Goal: Transaction & Acquisition: Purchase product/service

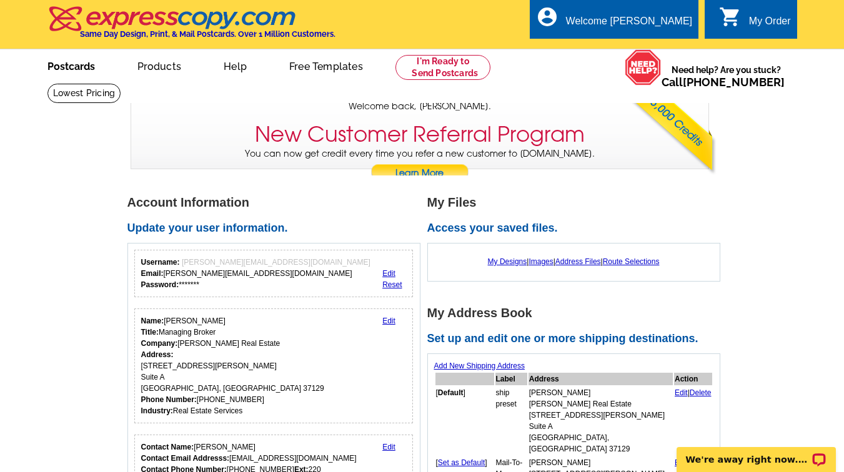
click at [81, 67] on link "Postcards" at bounding box center [70, 65] width 87 height 29
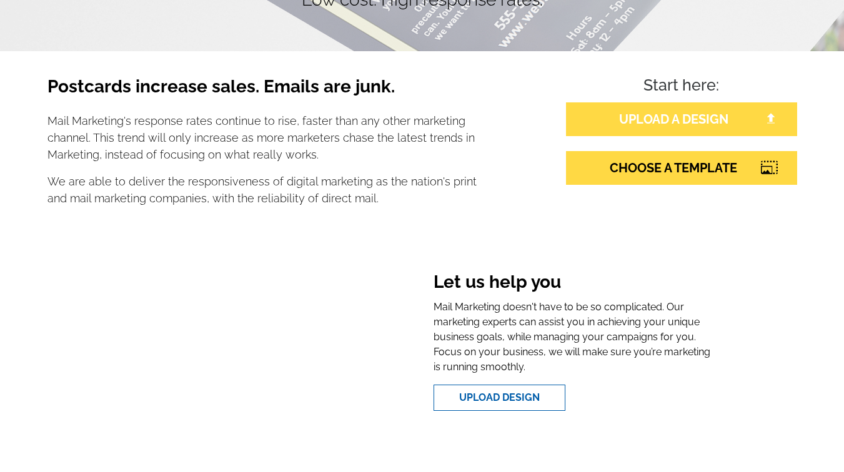
scroll to position [169, 0]
click at [642, 118] on link "UPLOAD A DESIGN" at bounding box center [681, 119] width 231 height 34
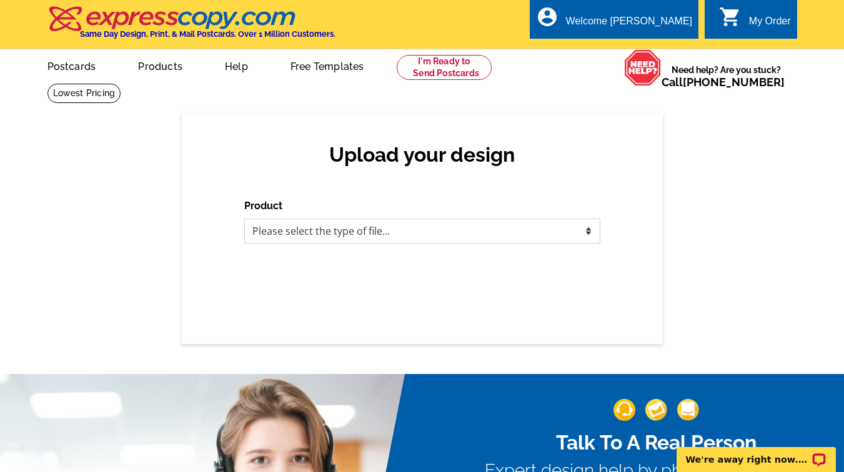
select select "1"
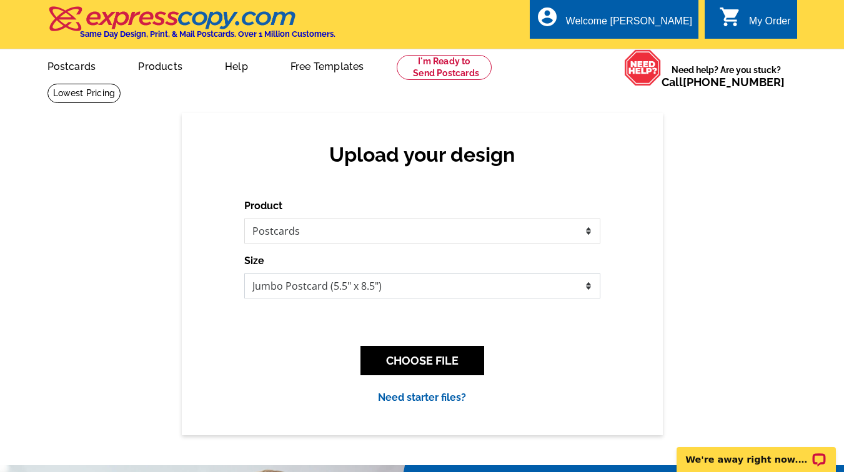
select select "1"
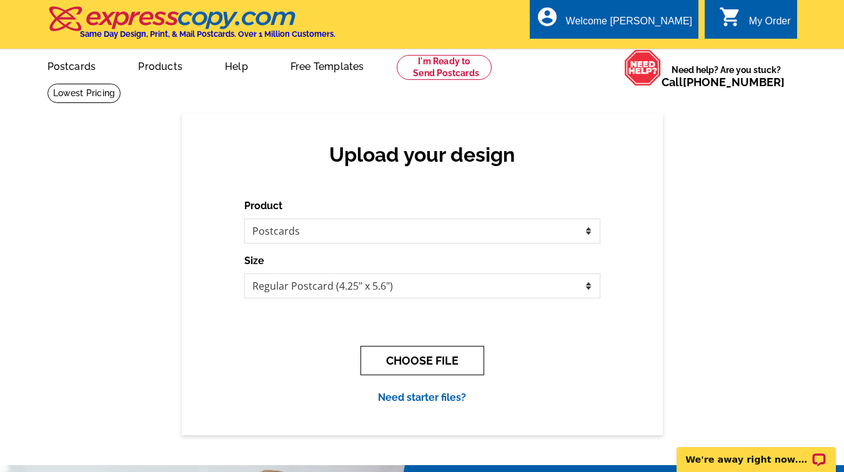
click at [419, 357] on button "CHOOSE FILE" at bounding box center [422, 360] width 124 height 29
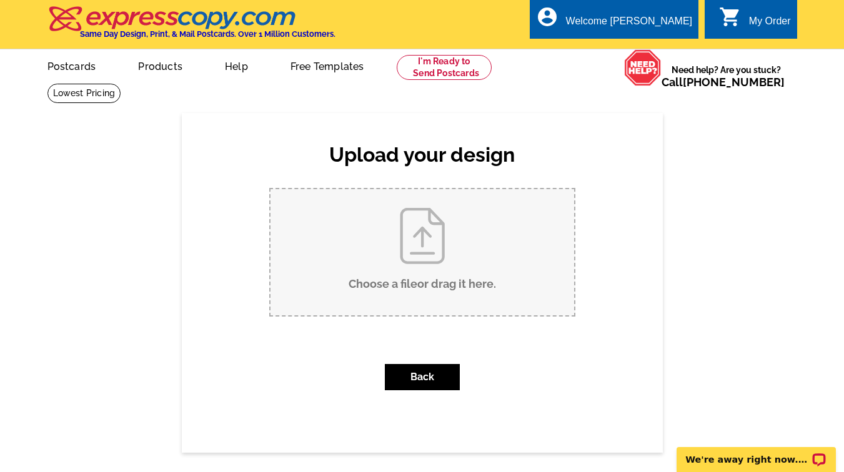
click at [420, 242] on input "Choose a file or drag it here ." at bounding box center [422, 252] width 304 height 126
type input "C:\fakepath\Beige Classy Minimalist Modern Real Estate Marketing Postcard-2.pdf"
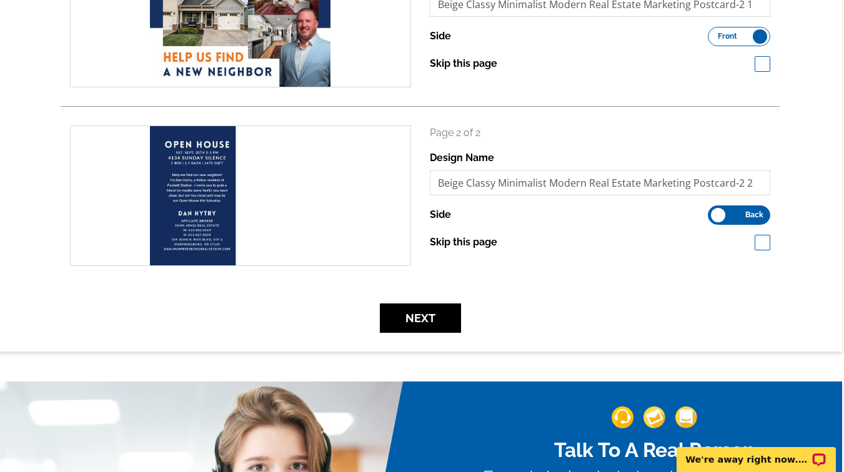
scroll to position [273, 2]
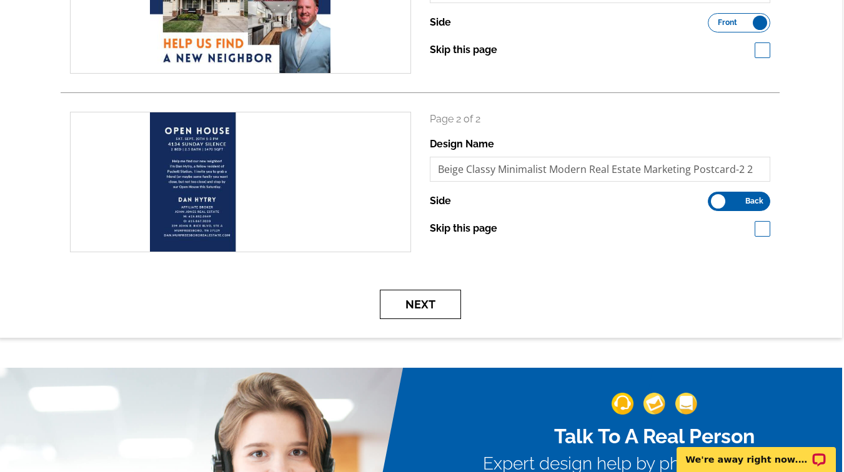
click at [416, 307] on button "Next" at bounding box center [420, 304] width 81 height 29
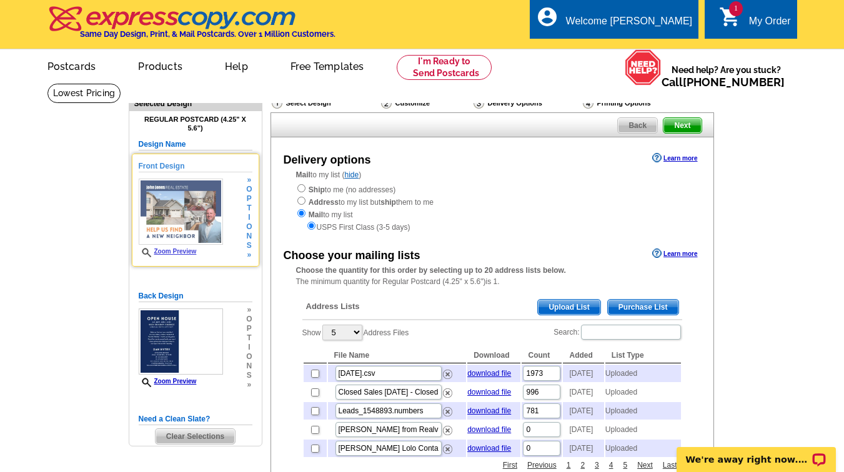
click at [177, 251] on link "Zoom Preview" at bounding box center [168, 251] width 58 height 7
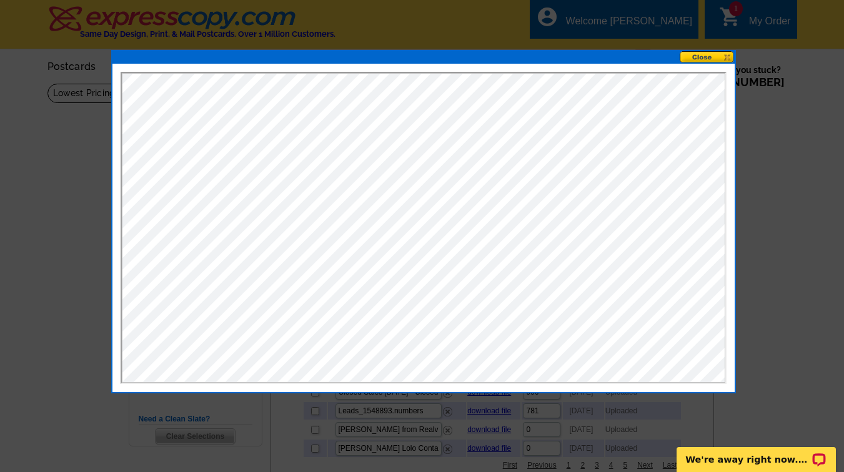
click at [715, 58] on button at bounding box center [707, 57] width 55 height 12
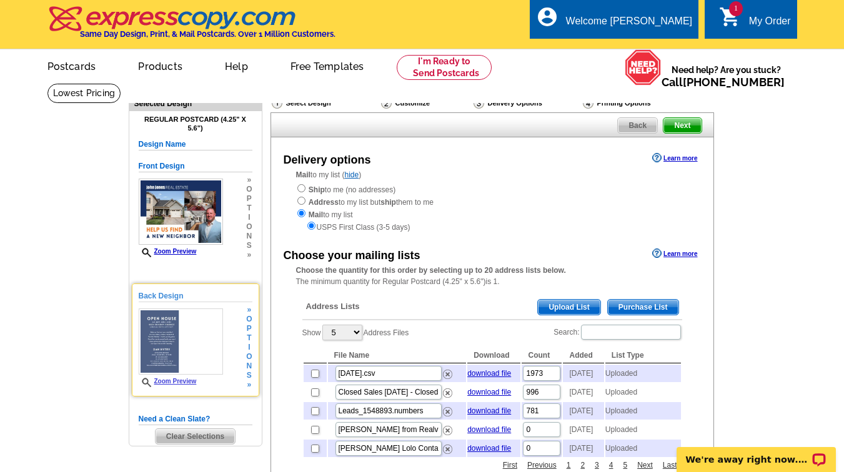
click at [186, 380] on link "Zoom Preview" at bounding box center [168, 381] width 58 height 7
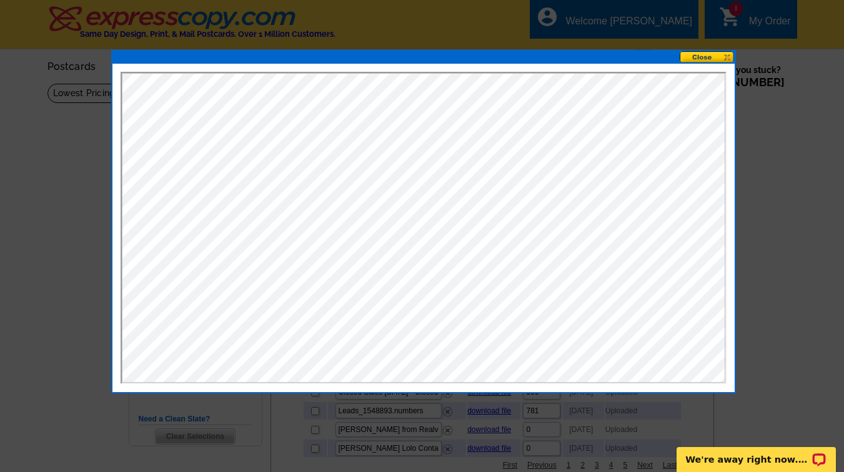
click at [716, 56] on button at bounding box center [707, 57] width 55 height 12
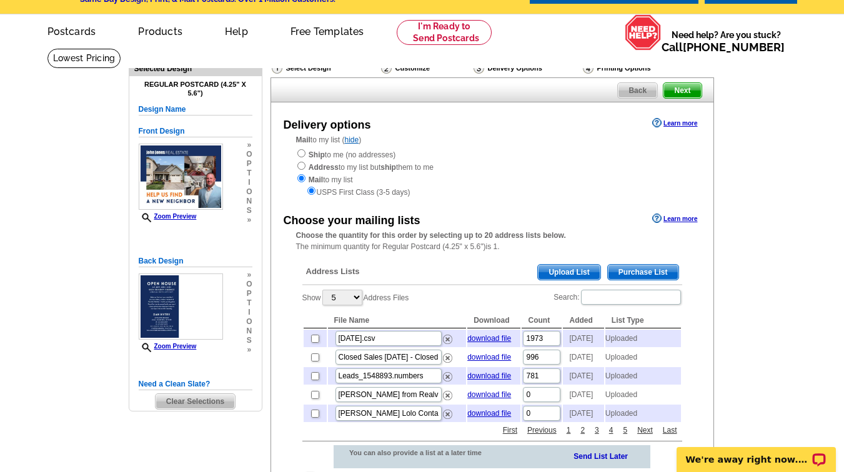
scroll to position [41, 0]
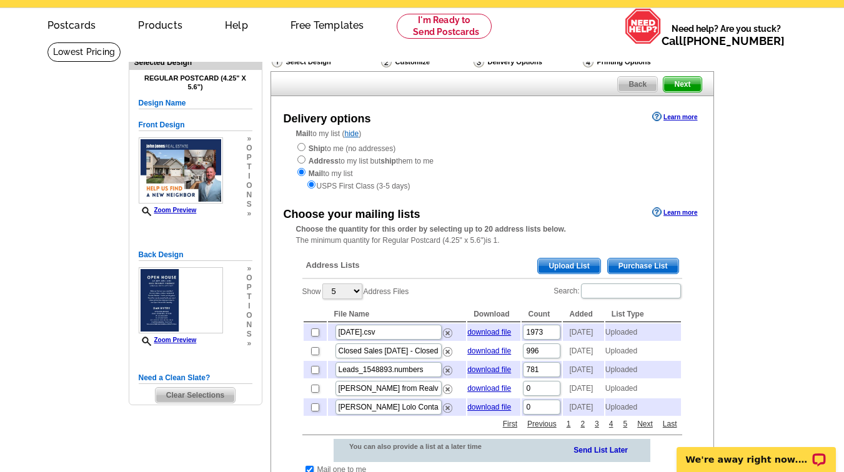
click at [575, 262] on span "Upload List" at bounding box center [569, 266] width 62 height 15
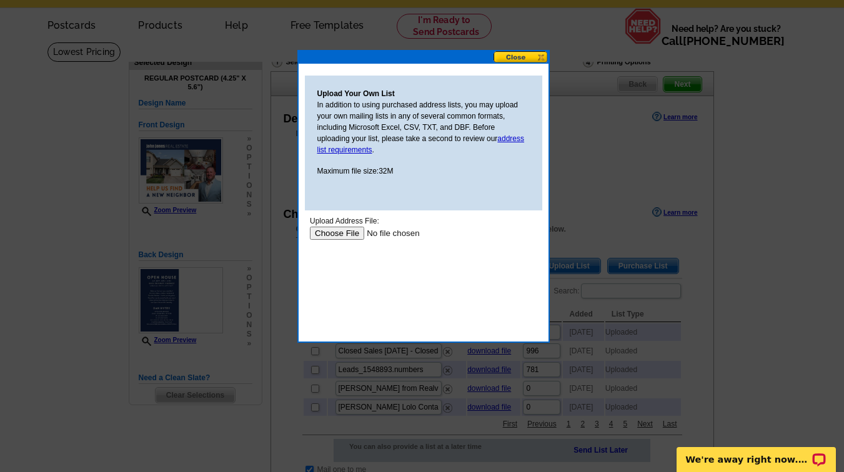
scroll to position [0, 0]
click at [347, 234] on input "file" at bounding box center [388, 233] width 158 height 13
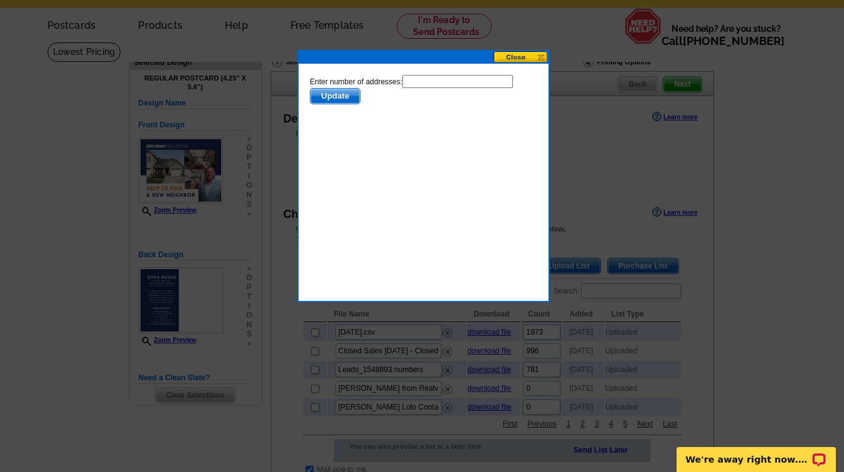
click at [446, 82] on input "text" at bounding box center [457, 81] width 111 height 13
type input "587"
click at [335, 97] on span "Update" at bounding box center [334, 96] width 49 height 15
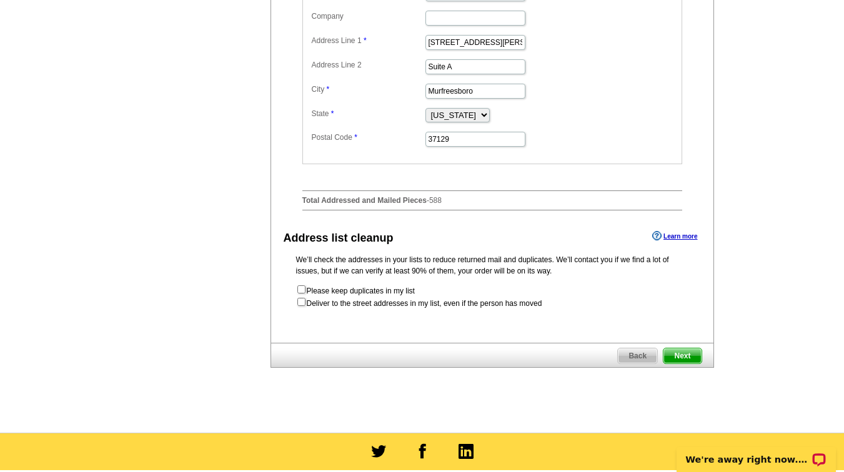
scroll to position [570, 0]
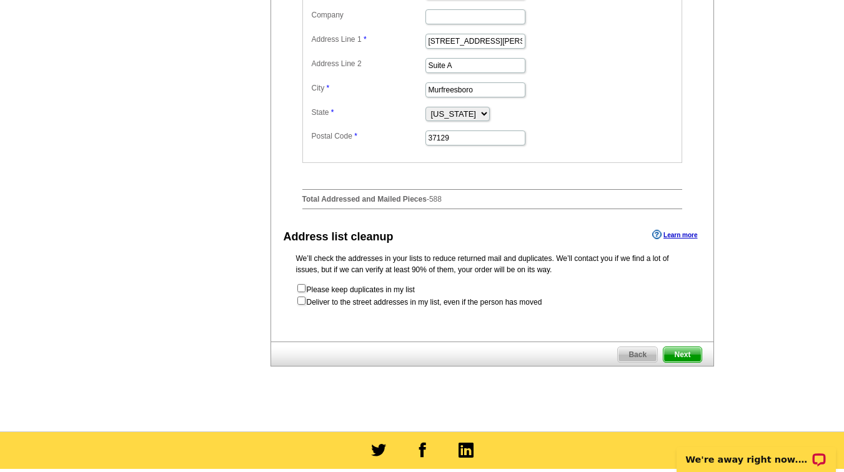
click at [300, 305] on input "checkbox" at bounding box center [301, 301] width 8 height 8
checkbox input "true"
radio input "true"
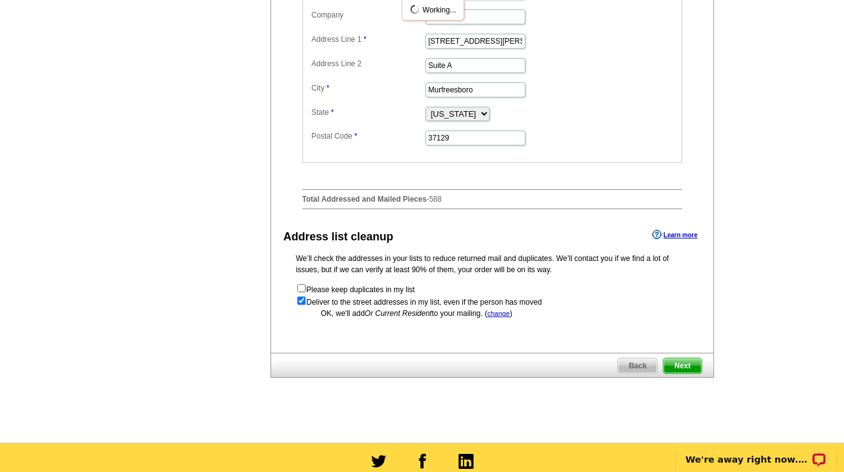
scroll to position [0, 0]
click at [691, 374] on span "Next" at bounding box center [681, 366] width 37 height 15
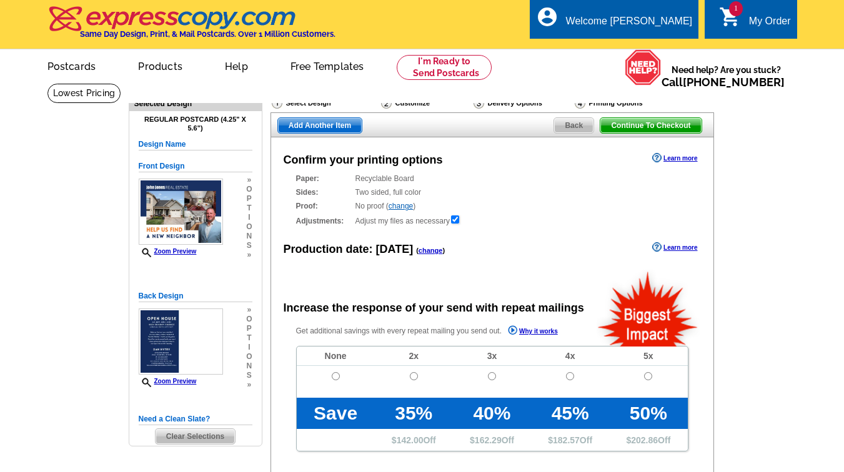
radio input "false"
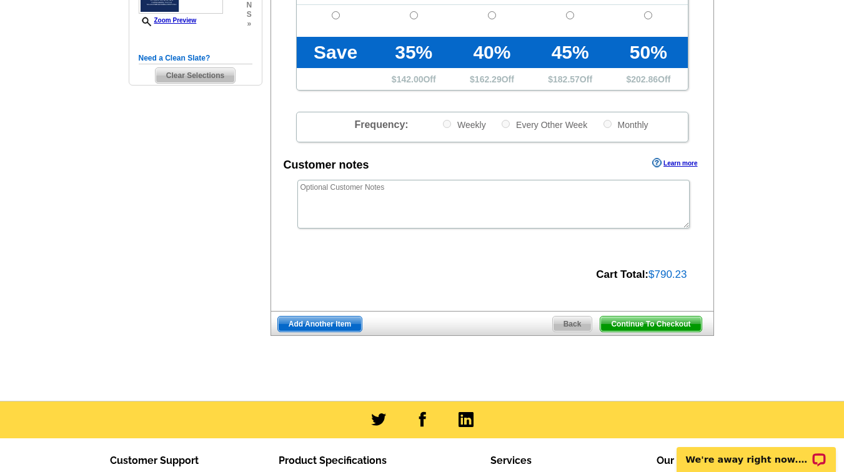
scroll to position [362, 0]
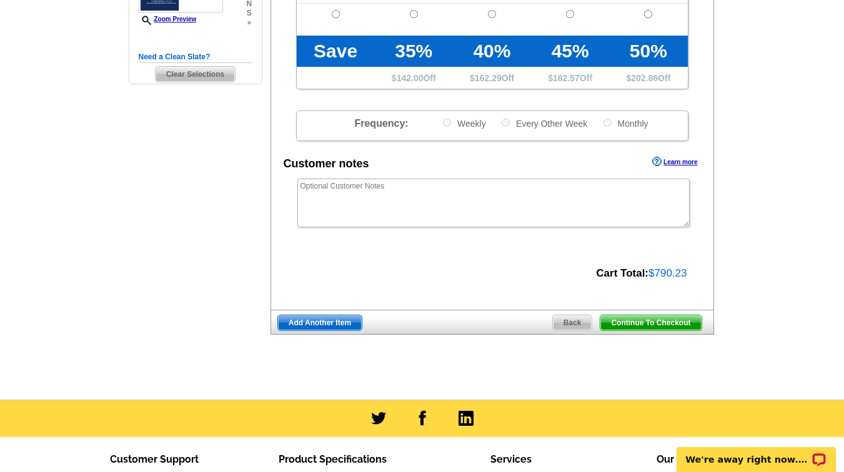
click at [633, 322] on span "Continue To Checkout" at bounding box center [650, 322] width 101 height 15
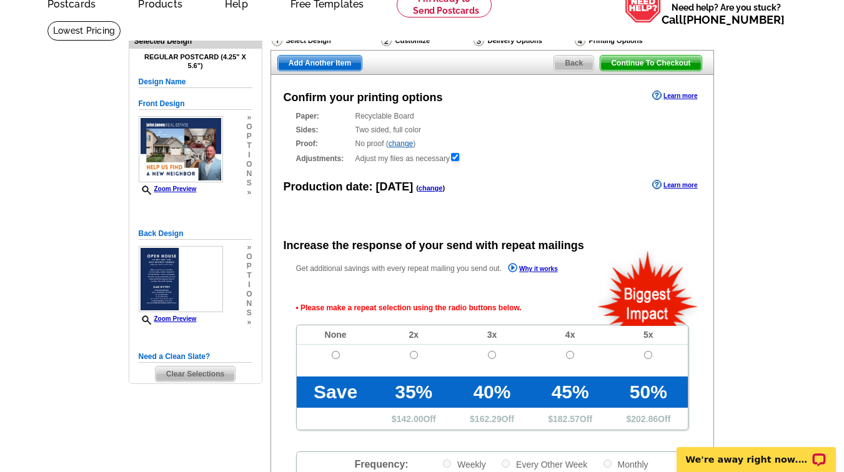
scroll to position [62, 0]
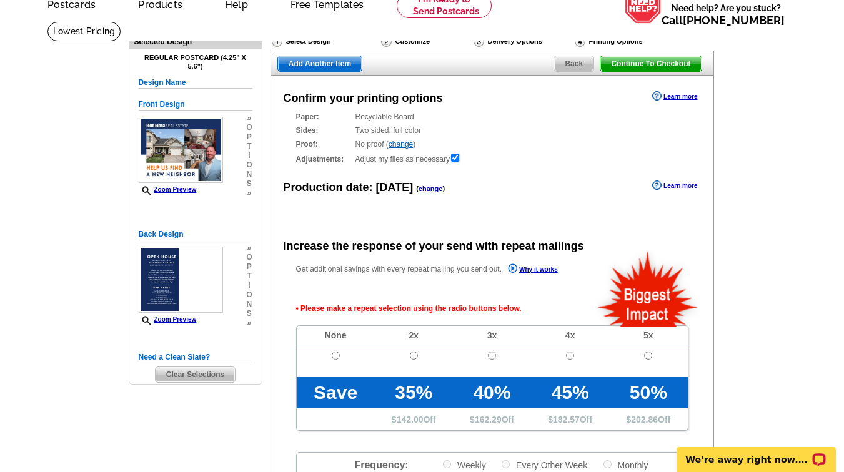
click at [634, 62] on span "Continue To Checkout" at bounding box center [650, 63] width 101 height 15
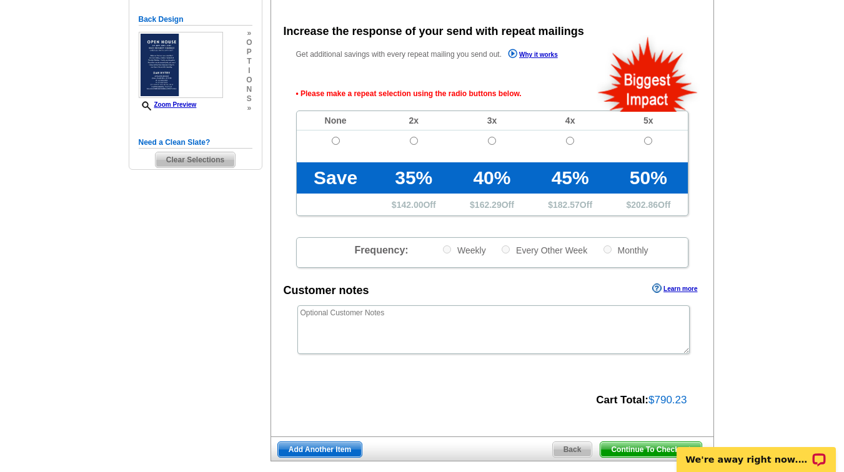
scroll to position [256, 0]
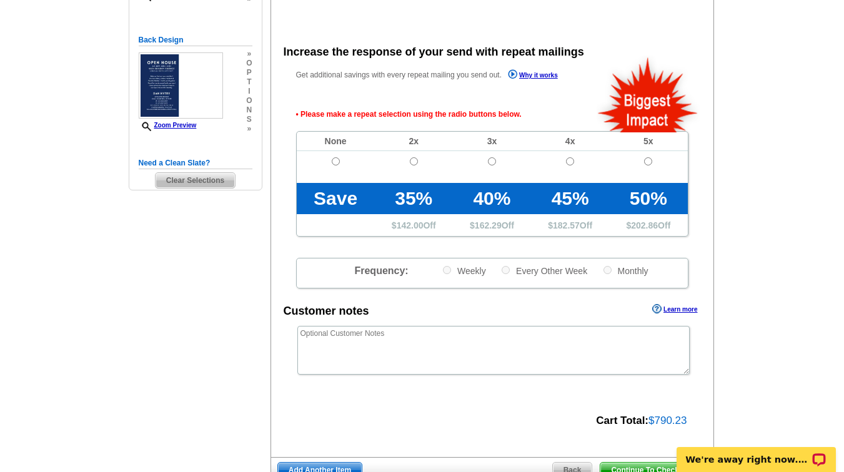
click at [337, 158] on input "radio" at bounding box center [336, 161] width 8 height 8
radio input "true"
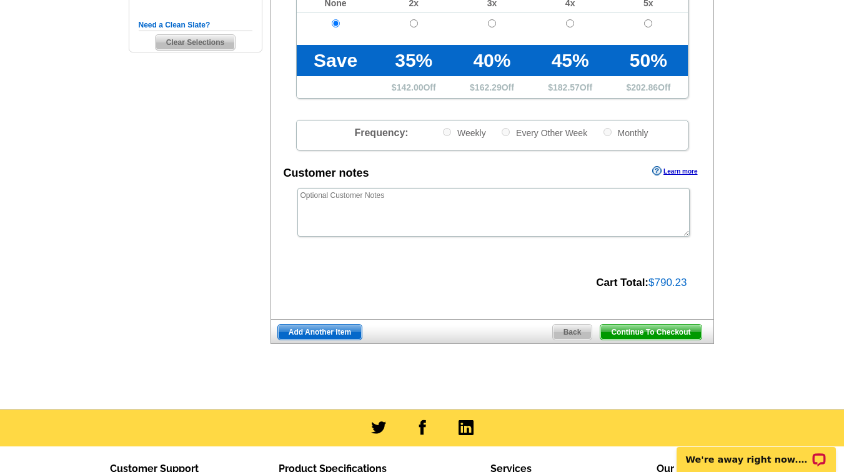
scroll to position [409, 0]
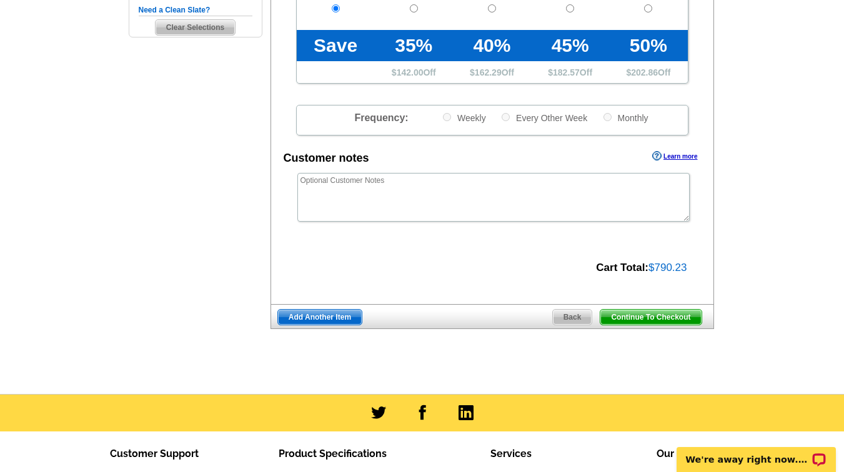
click at [630, 313] on span "Continue To Checkout" at bounding box center [650, 317] width 101 height 15
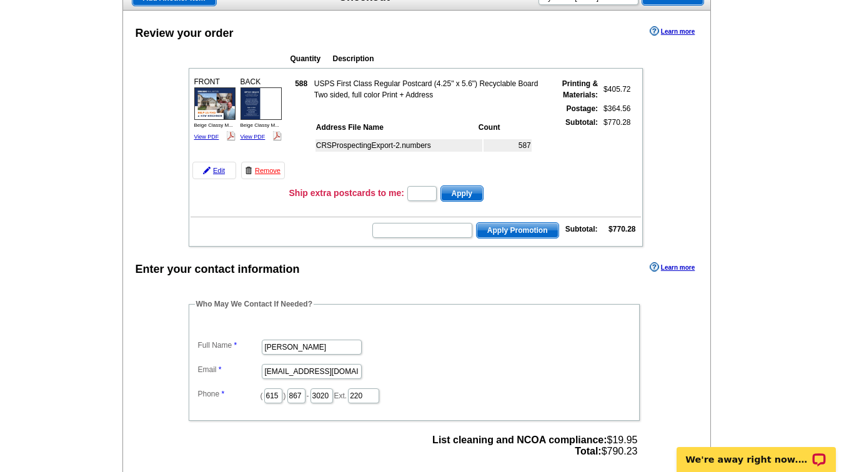
scroll to position [110, 0]
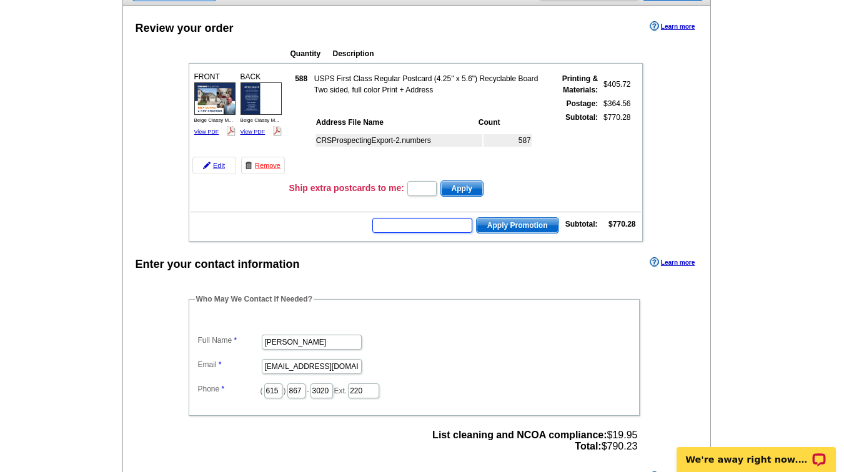
click at [455, 228] on input "text" at bounding box center [422, 225] width 100 height 15
click at [736, 395] on main "Add Another Item Checkout Order Name: My Order 2025-09-13 Save Order Review you…" at bounding box center [422, 374] width 844 height 803
click at [414, 184] on input "text" at bounding box center [421, 188] width 29 height 15
paste input "PMUSA50"
type input "PMUSA50"
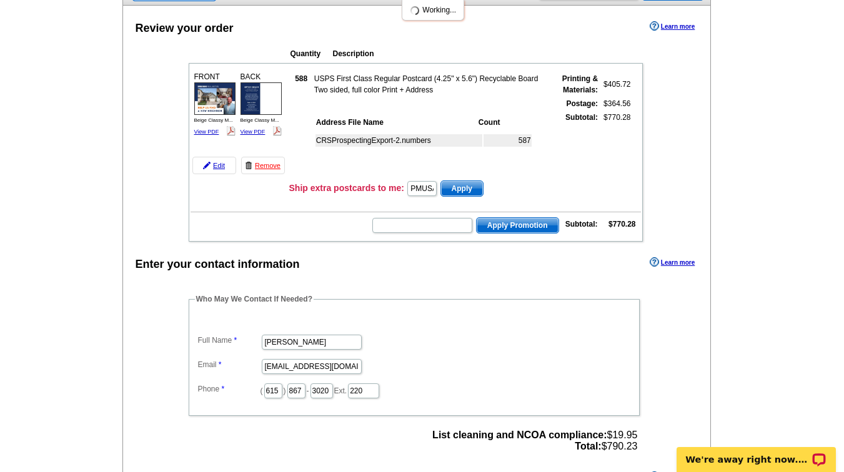
click at [468, 189] on span "Apply" at bounding box center [462, 188] width 42 height 15
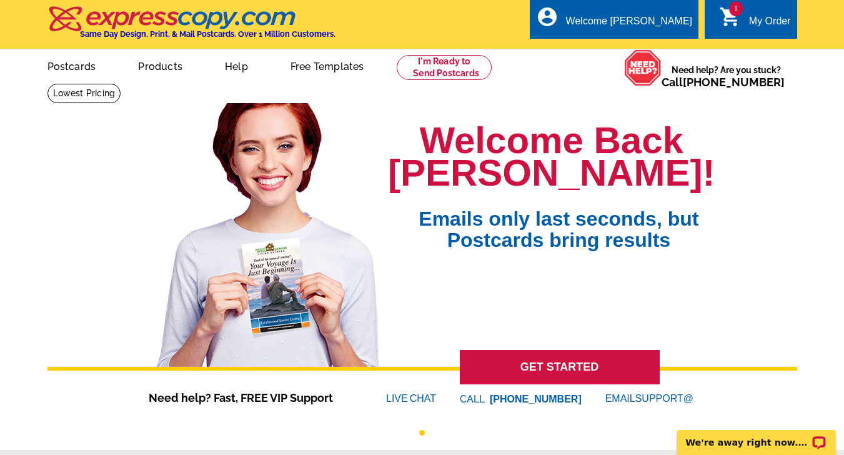
click at [763, 28] on div "My Order" at bounding box center [770, 24] width 42 height 17
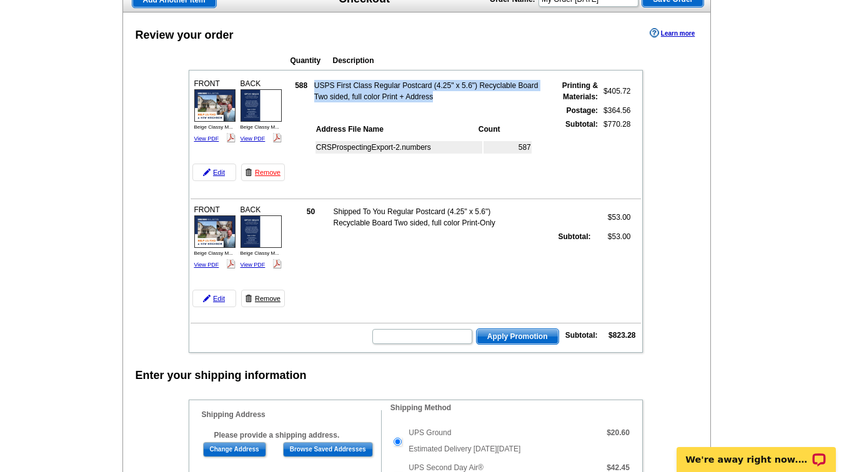
click at [267, 300] on link "Remove" at bounding box center [263, 298] width 44 height 17
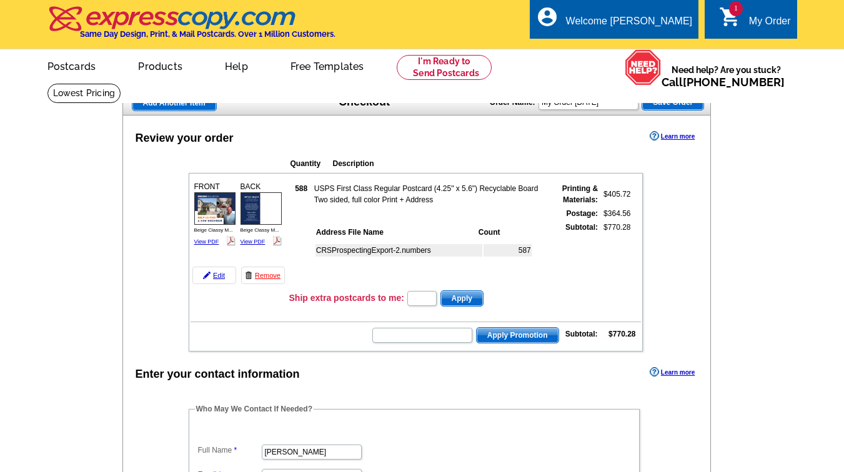
click at [540, 297] on div "Review your order Learn more Quantity Description FRONT 588" at bounding box center [416, 477] width 589 height 723
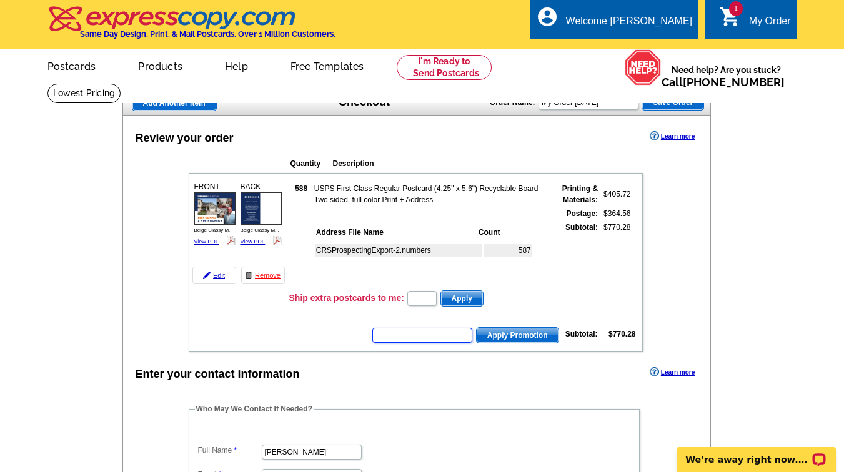
click at [430, 335] on input "text" at bounding box center [422, 335] width 100 height 15
paste input "PMUSA50"
type input "PMUSA50"
click at [535, 336] on span "Apply Promotion" at bounding box center [518, 335] width 82 height 15
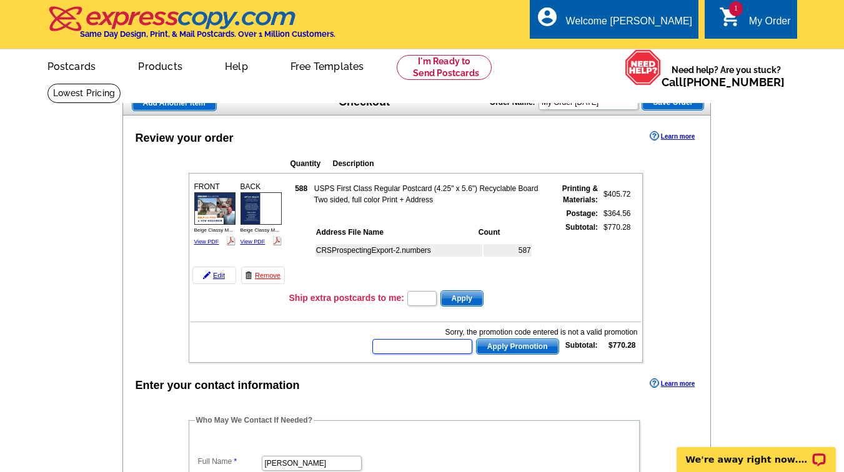
click at [415, 352] on input "text" at bounding box center [422, 346] width 100 height 15
paste input "PMUSA50"
type input "PMUSA50"
click at [528, 347] on span "Apply Promotion" at bounding box center [518, 346] width 82 height 15
click at [424, 344] on input "text" at bounding box center [422, 346] width 100 height 15
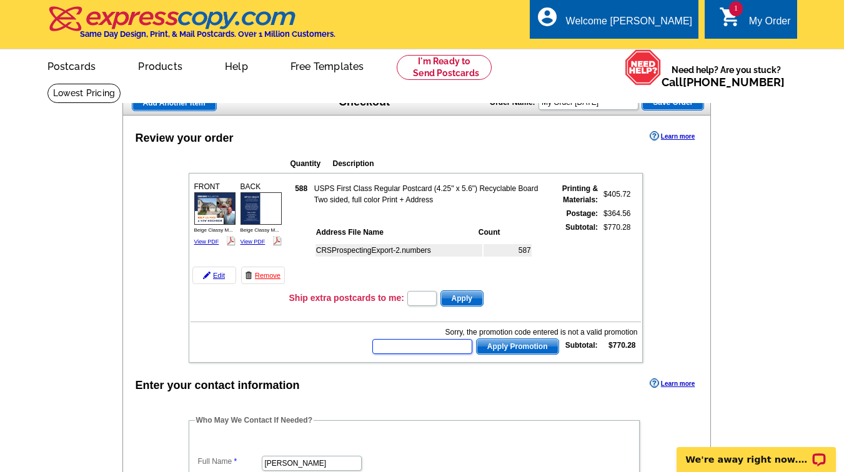
paste input "cj500410d"
type input "cj500410d"
click at [527, 349] on span "Apply Promotion" at bounding box center [518, 346] width 82 height 15
click at [413, 350] on input "text" at bounding box center [422, 346] width 100 height 15
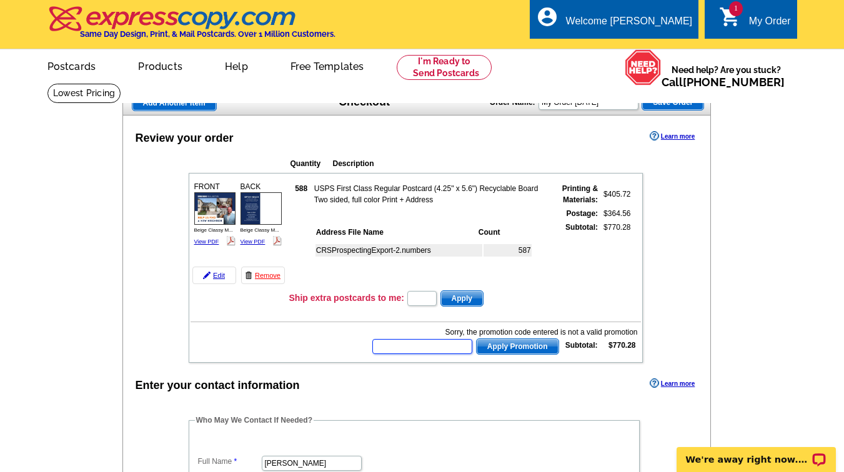
paste input "E0703"
type input "E0703"
click at [523, 350] on span "Apply Promotion" at bounding box center [518, 346] width 82 height 15
click at [414, 344] on input "text" at bounding box center [422, 346] width 100 height 15
paste input "CHAT20"
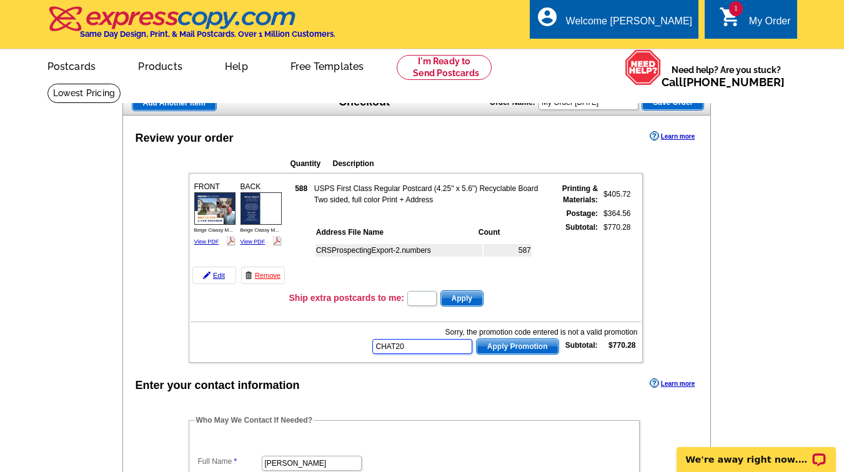
type input "CHAT20"
click at [515, 347] on span "Apply Promotion" at bounding box center [518, 346] width 82 height 15
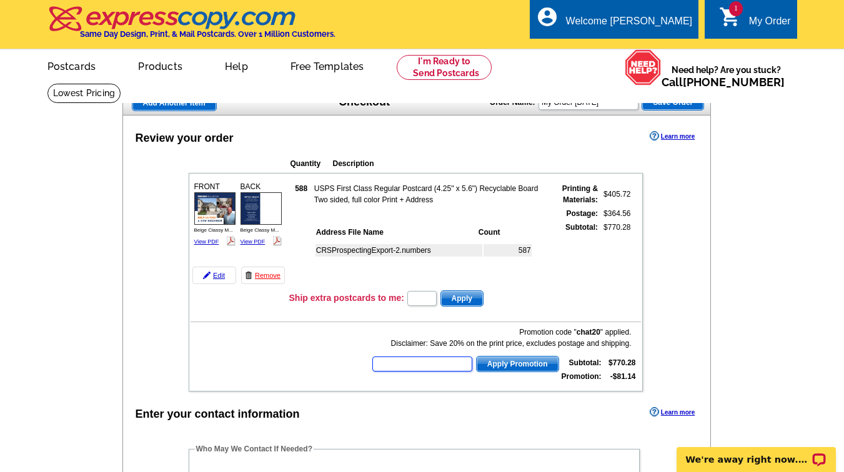
click at [393, 370] on input "text" at bounding box center [422, 364] width 100 height 15
paste input "HURRY40"
type input "HURRY40"
click at [532, 365] on span "Apply Promotion" at bounding box center [518, 364] width 82 height 15
click at [399, 367] on input "text" at bounding box center [383, 364] width 100 height 15
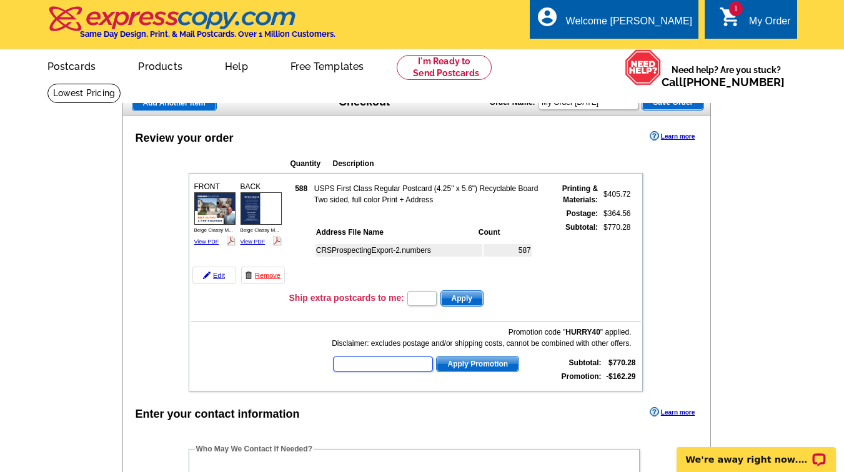
paste input "CHAT20"
type input "CHAT20"
click at [472, 365] on span "Apply Promotion" at bounding box center [478, 364] width 82 height 15
click at [409, 363] on input "text" at bounding box center [422, 364] width 100 height 15
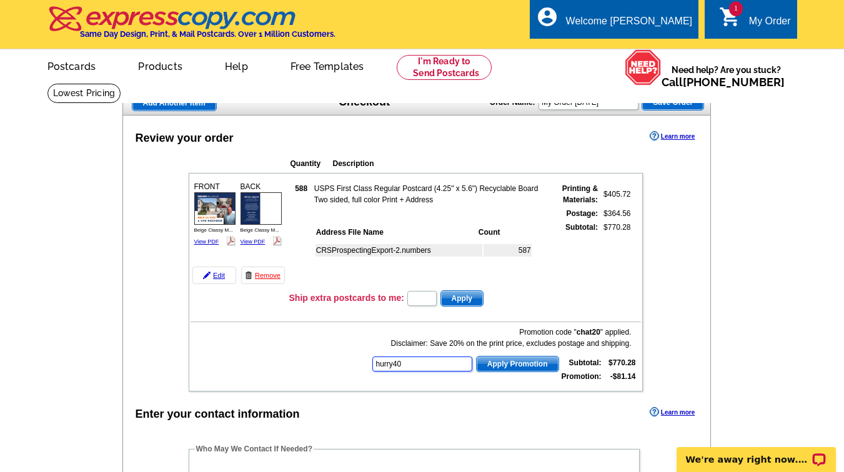
type input "hurry40"
click at [531, 367] on span "Apply Promotion" at bounding box center [518, 364] width 82 height 15
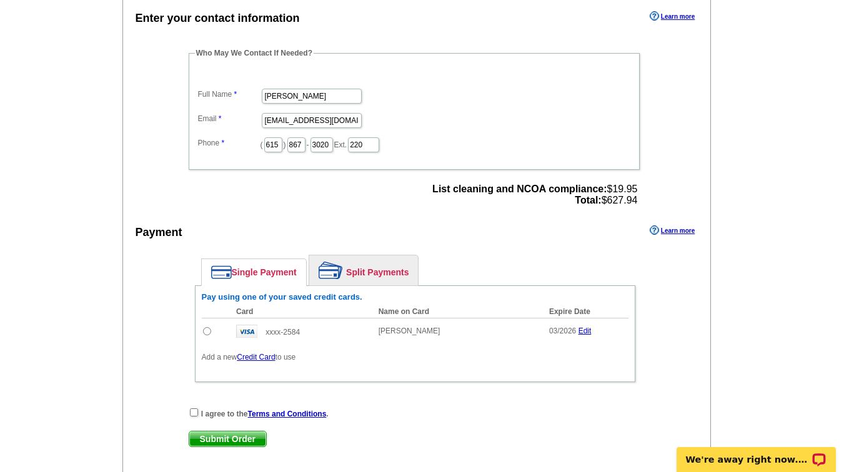
scroll to position [396, 0]
click at [261, 360] on link "Credit Card" at bounding box center [256, 357] width 38 height 9
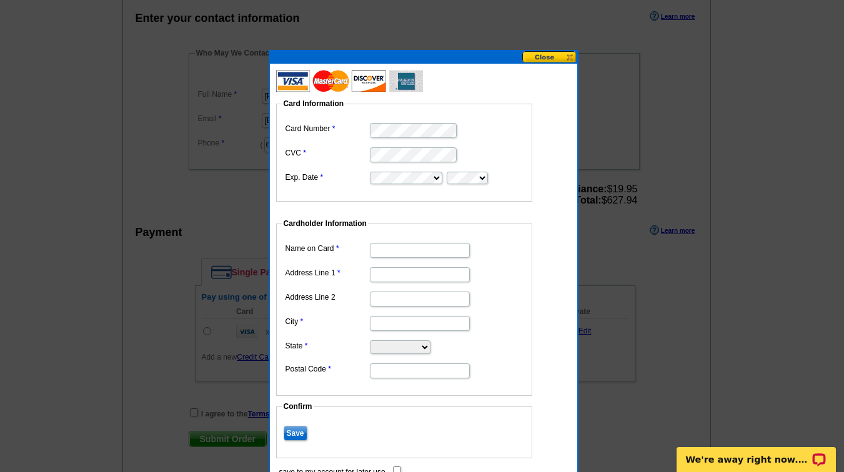
click at [401, 247] on input "Name on Card" at bounding box center [420, 250] width 100 height 15
type input "John Jones"
type input "239 John R Rice Blvd"
type input "Suite A"
type input "Murfreesboro"
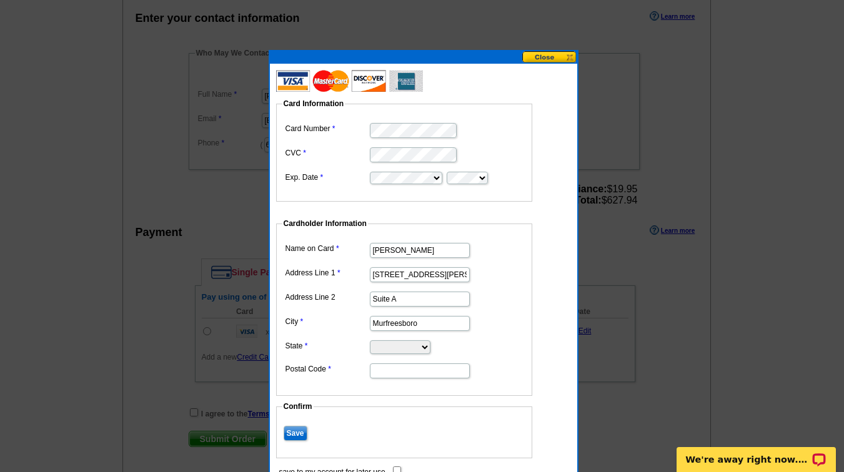
select select "TN"
type input "37129"
click at [509, 279] on dd "239 John R Rice Blvd" at bounding box center [404, 273] width 244 height 19
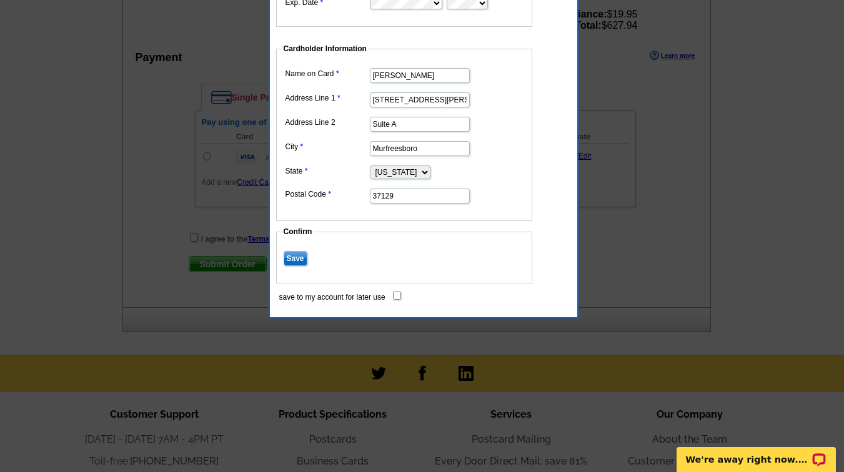
scroll to position [578, 0]
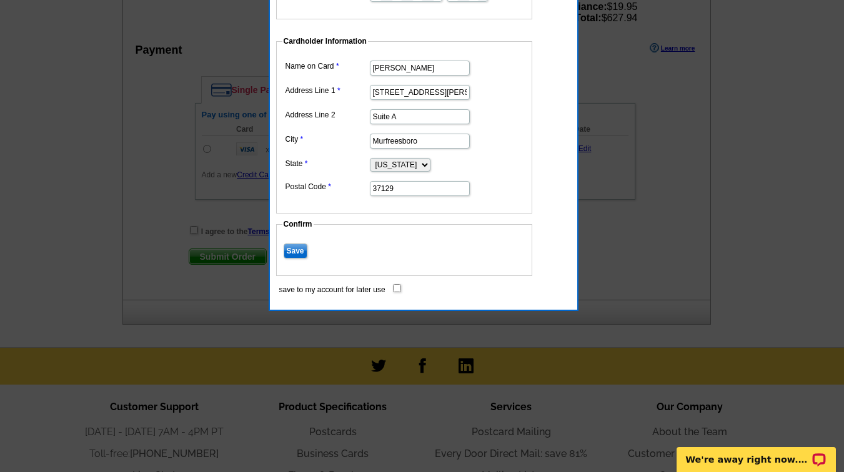
click at [299, 252] on input "Save" at bounding box center [296, 251] width 24 height 15
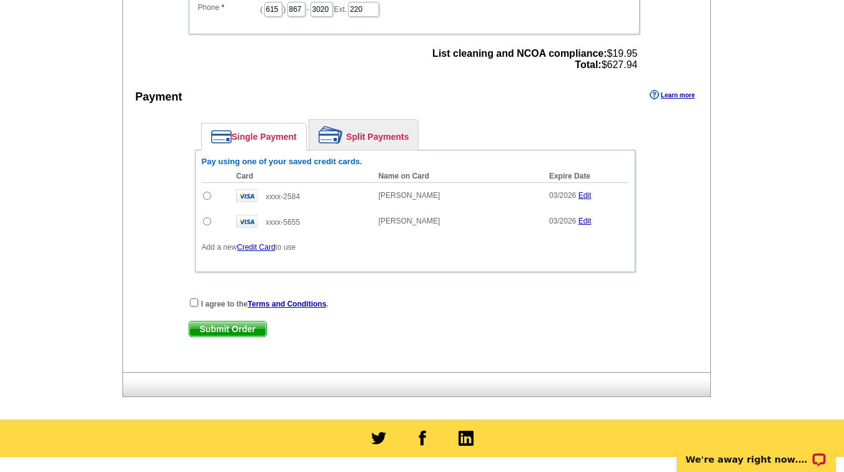
scroll to position [533, 0]
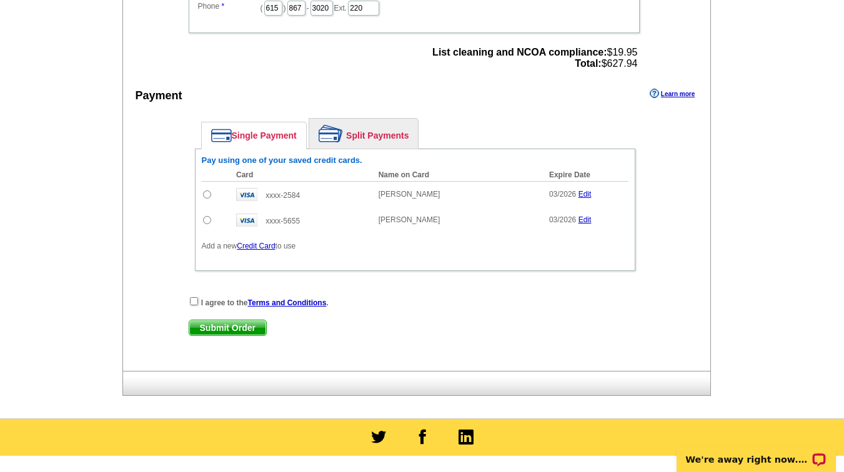
click at [192, 300] on input "checkbox" at bounding box center [194, 301] width 8 height 8
checkbox input "true"
click at [230, 327] on span "Submit Order" at bounding box center [227, 327] width 77 height 15
click at [209, 220] on input "radio" at bounding box center [207, 220] width 8 height 8
radio input "true"
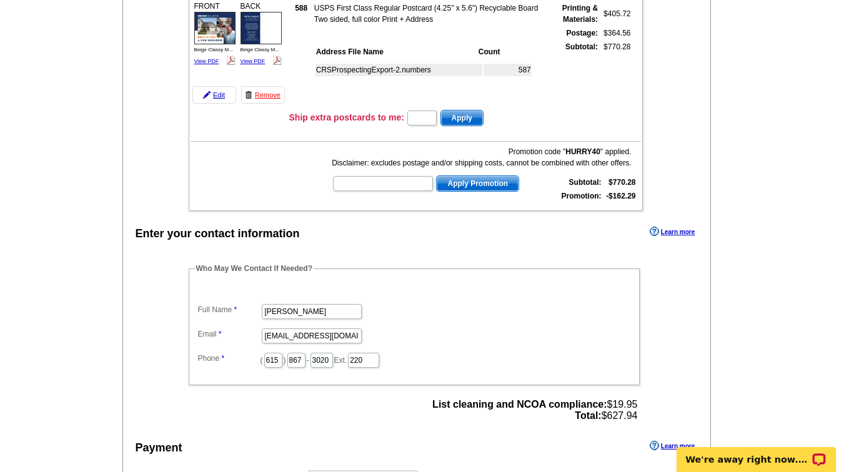
scroll to position [203, 0]
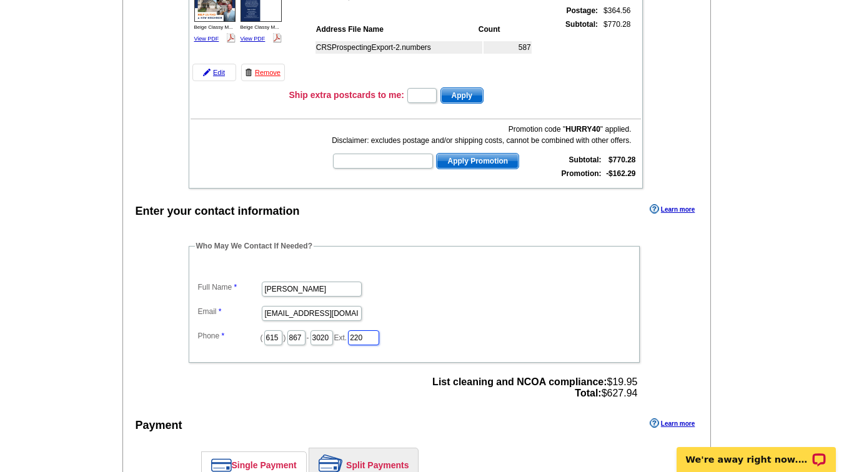
click at [379, 343] on input "220" at bounding box center [363, 337] width 31 height 15
click at [490, 320] on dd "rob@johncjones.com" at bounding box center [414, 312] width 438 height 19
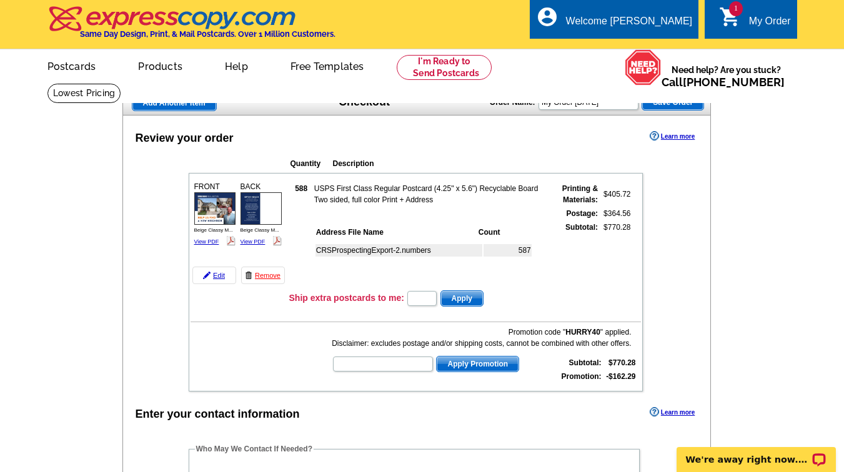
scroll to position [0, 0]
click at [432, 299] on input "text" at bounding box center [421, 298] width 29 height 15
type input "1"
click at [477, 297] on span "Apply" at bounding box center [462, 298] width 42 height 15
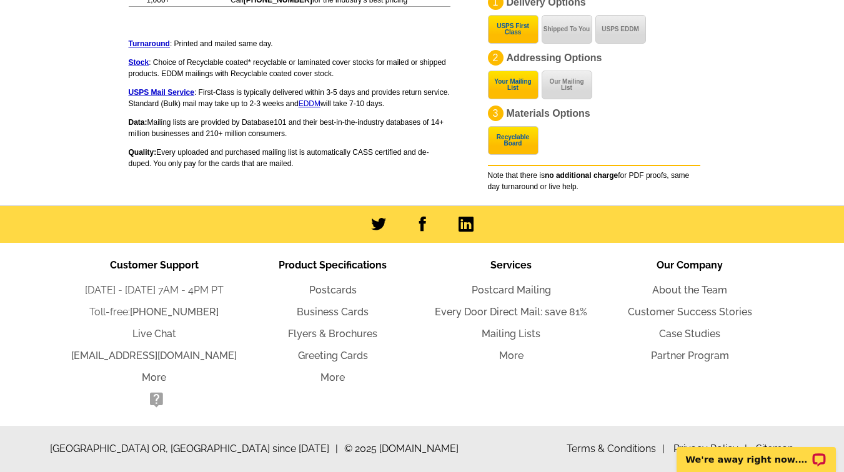
scroll to position [1039, 0]
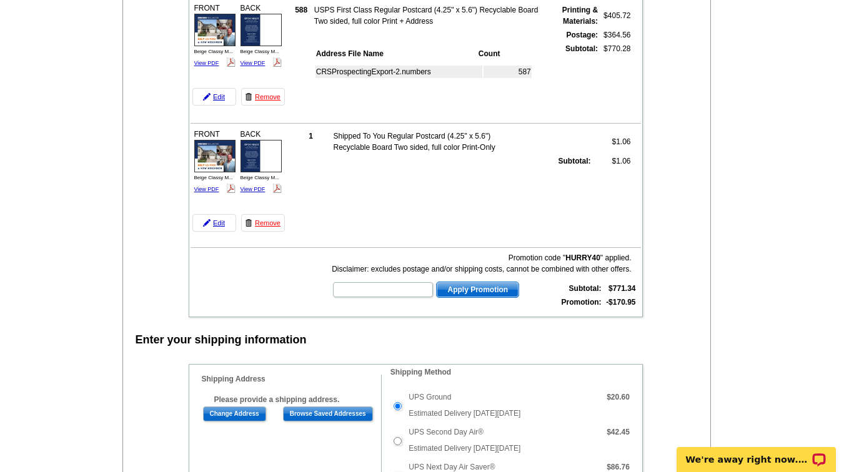
scroll to position [139, 0]
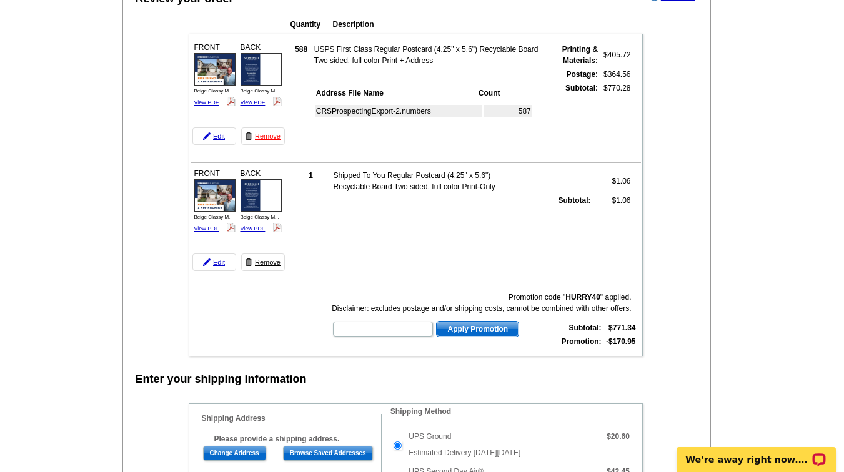
click at [273, 264] on link "Remove" at bounding box center [263, 262] width 44 height 17
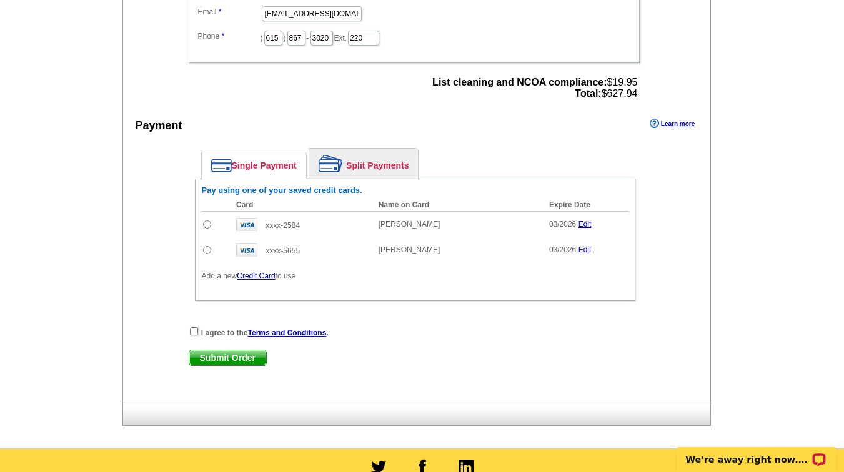
scroll to position [522, 0]
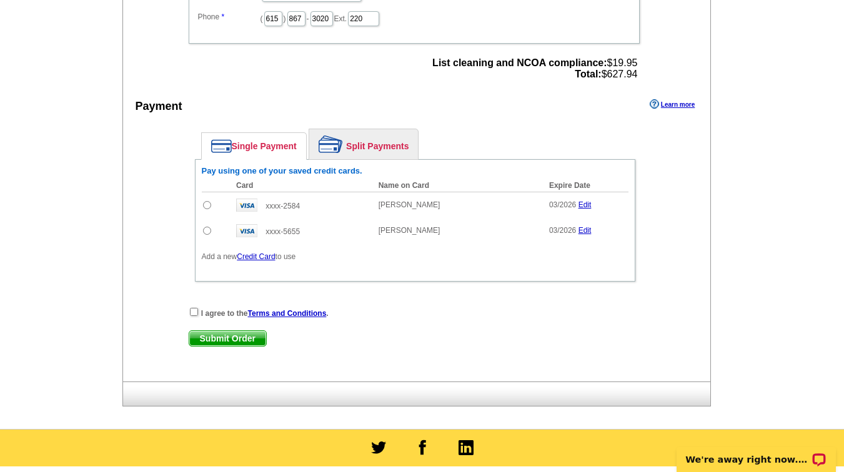
click at [206, 229] on input "radio" at bounding box center [207, 231] width 8 height 8
radio input "true"
click at [193, 310] on input "checkbox" at bounding box center [194, 312] width 8 height 8
checkbox input "true"
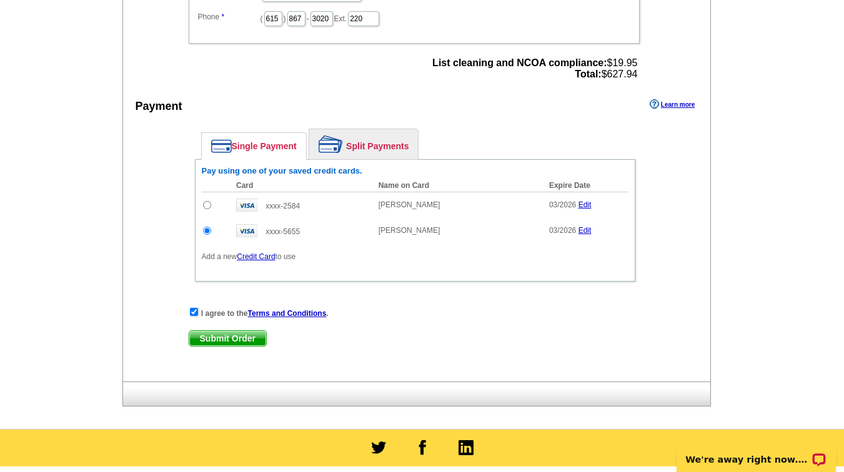
click at [213, 336] on span "Submit Order" at bounding box center [227, 338] width 77 height 15
